Goal: Information Seeking & Learning: Learn about a topic

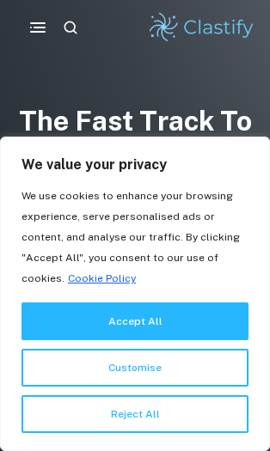
click at [64, 317] on button "Accept All" at bounding box center [134, 322] width 227 height 38
checkbox input "true"
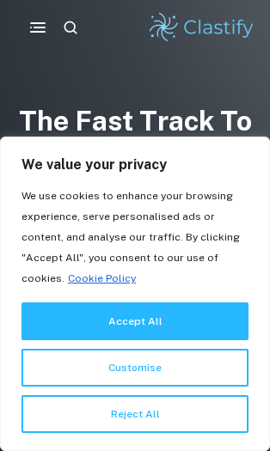
checkbox input "true"
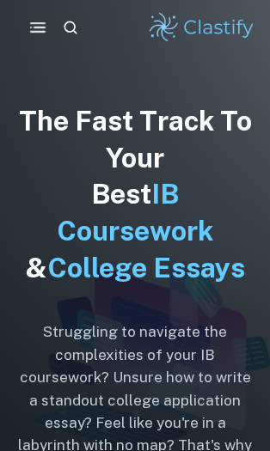
click at [39, 32] on rect "button" at bounding box center [37, 32] width 15 height 2
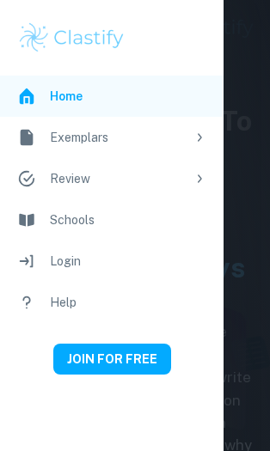
click at [111, 138] on div "Exemplars" at bounding box center [118, 137] width 136 height 19
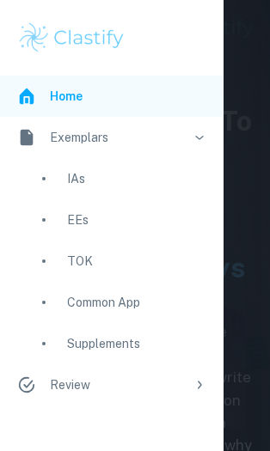
click at [77, 227] on div "EEs" at bounding box center [136, 220] width 139 height 19
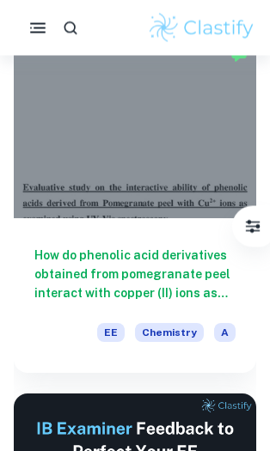
scroll to position [544, 0]
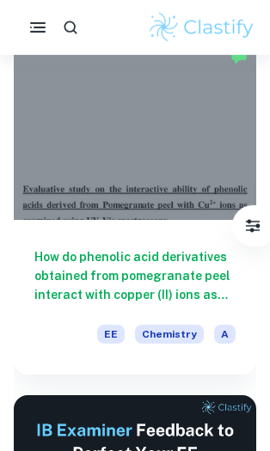
click at [221, 334] on span "A" at bounding box center [224, 334] width 21 height 19
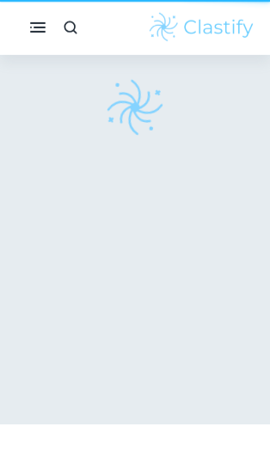
scroll to position [23, 0]
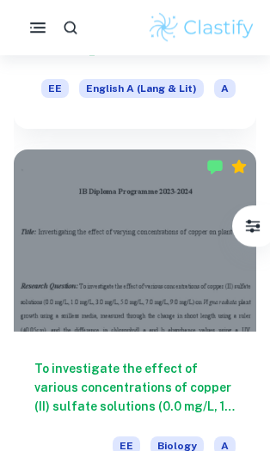
scroll to position [1476, 0]
click at [126, 386] on h6 "To investigate the effect of various concentrations of copper (II) sulfate solu…" at bounding box center [134, 387] width 201 height 57
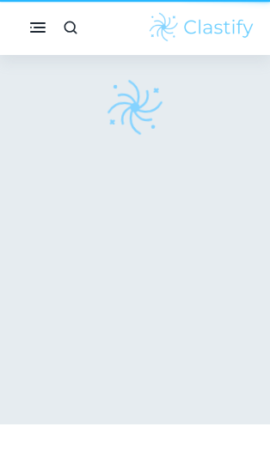
scroll to position [23, 0]
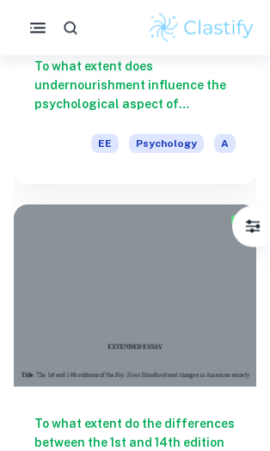
scroll to position [3629, 0]
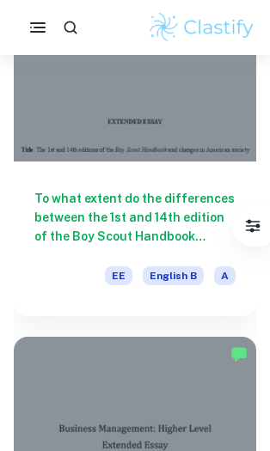
click at [64, 19] on icon "button" at bounding box center [70, 27] width 17 height 17
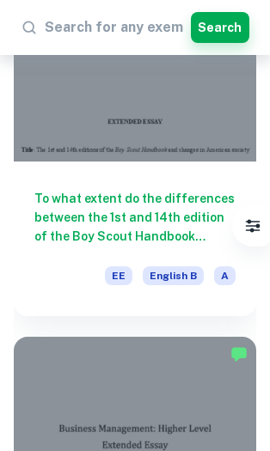
scroll to position [3682, 0]
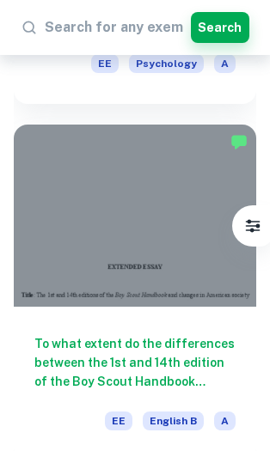
click at [34, 34] on icon at bounding box center [29, 27] width 13 height 13
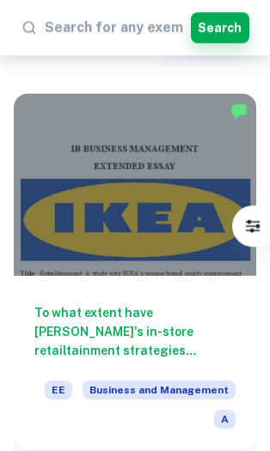
scroll to position [0, 0]
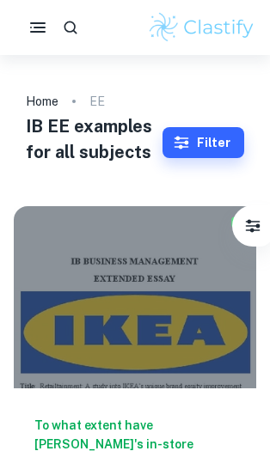
click at [34, 50] on div at bounding box center [135, 27] width 270 height 55
click at [37, 37] on icon "button" at bounding box center [38, 27] width 21 height 21
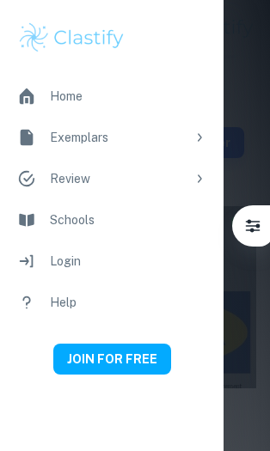
click at [186, 142] on li "Exemplars" at bounding box center [112, 137] width 224 height 41
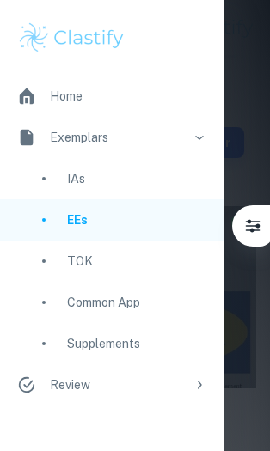
click at [247, 158] on div at bounding box center [135, 225] width 270 height 451
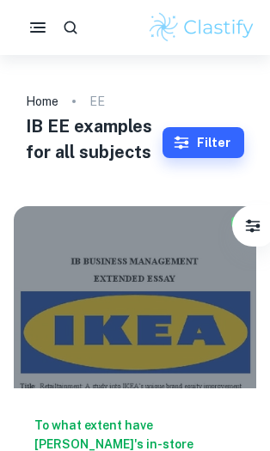
click at [222, 143] on button "Filter" at bounding box center [204, 142] width 82 height 31
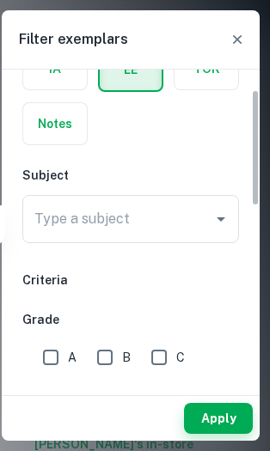
scroll to position [124, 0]
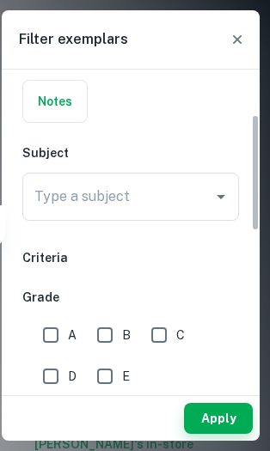
click at [204, 205] on input "Type a subject" at bounding box center [117, 197] width 175 height 33
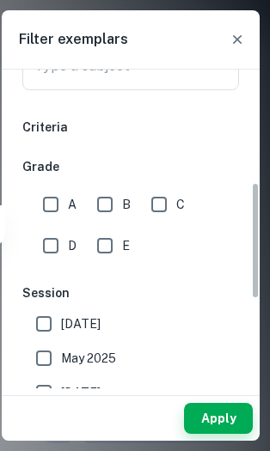
scroll to position [236, 0]
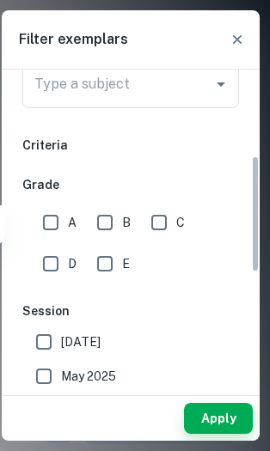
click at [215, 84] on icon "Open" at bounding box center [221, 84] width 21 height 21
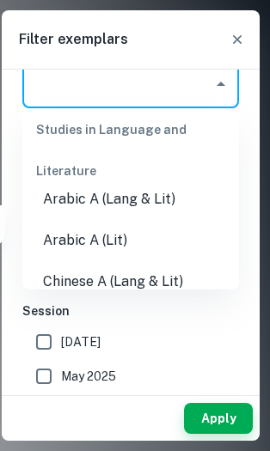
scroll to position [40, 0]
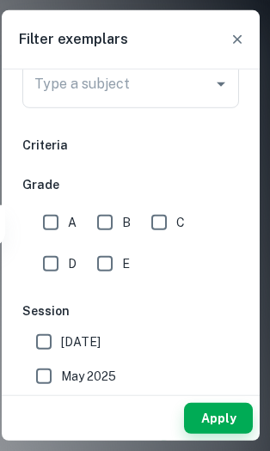
click at [219, 78] on icon "Open" at bounding box center [221, 84] width 21 height 21
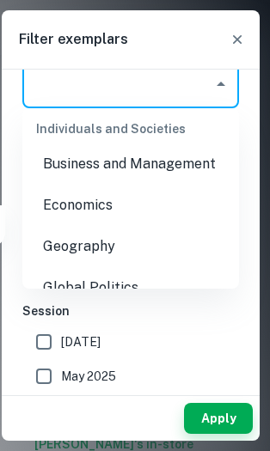
scroll to position [2034, 0]
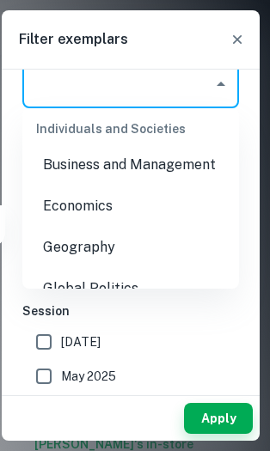
click at [174, 161] on li "Business and Management" at bounding box center [130, 164] width 217 height 41
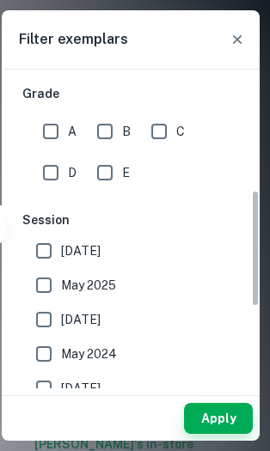
scroll to position [330, 0]
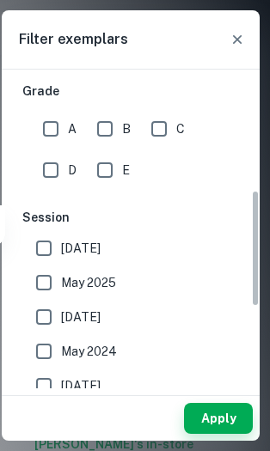
click at [53, 131] on input "A" at bounding box center [51, 129] width 34 height 34
checkbox input "true"
click at [215, 415] on button "Apply" at bounding box center [218, 418] width 69 height 31
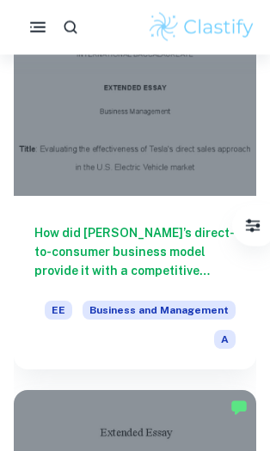
scroll to position [2774, 0]
click at [35, 29] on icon "button" at bounding box center [38, 27] width 21 height 21
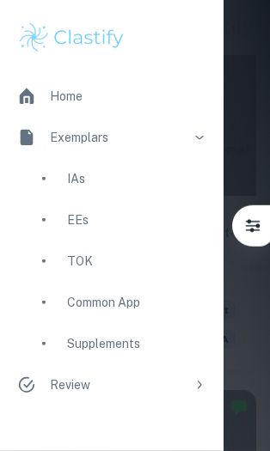
click at [251, 80] on div at bounding box center [135, 225] width 270 height 451
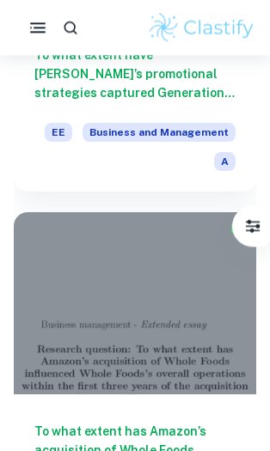
click at [249, 234] on icon "Filter" at bounding box center [252, 226] width 17 height 17
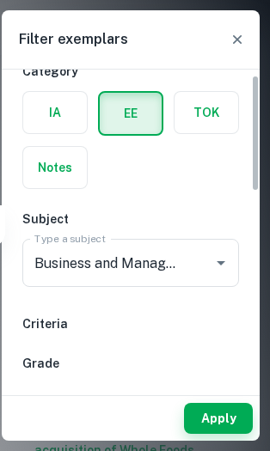
scroll to position [76, 0]
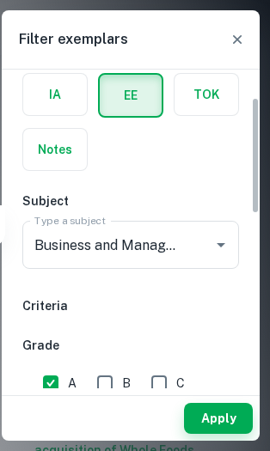
click at [137, 232] on input "Business and Management" at bounding box center [106, 245] width 153 height 33
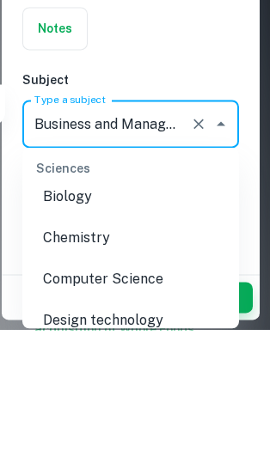
scroll to position [2539, 0]
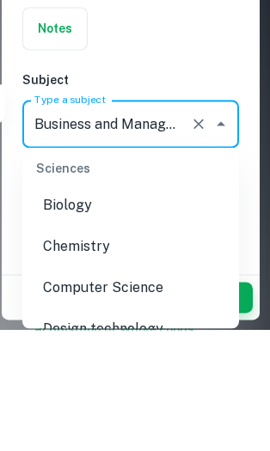
click at [115, 306] on li "Biology" at bounding box center [130, 326] width 217 height 41
type input "Biology"
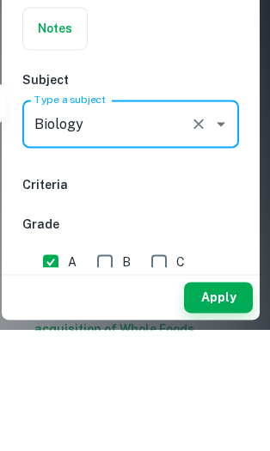
scroll to position [1617, 0]
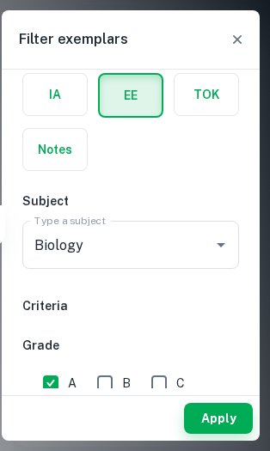
click at [217, 428] on button "Apply" at bounding box center [218, 418] width 69 height 31
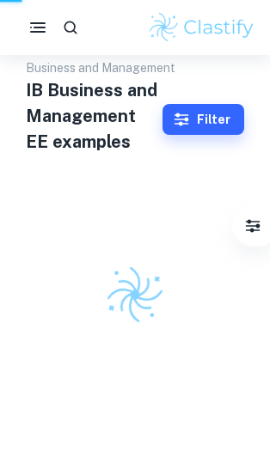
scroll to position [54, 0]
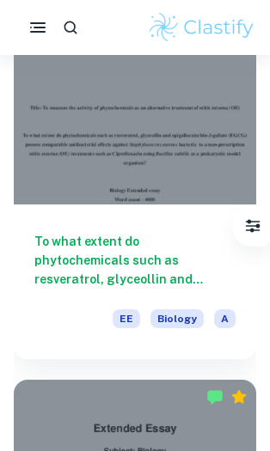
scroll to position [3703, 0]
